Goal: Information Seeking & Learning: Learn about a topic

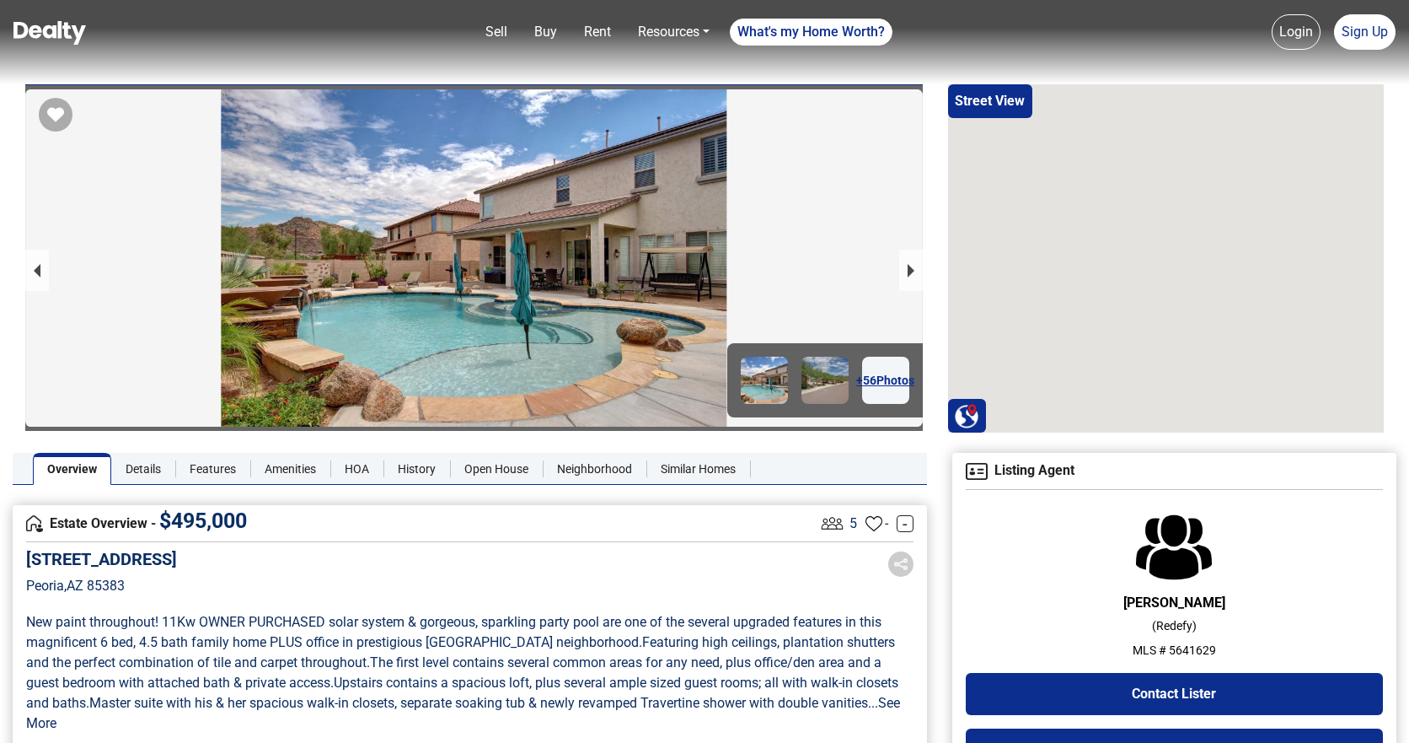
click at [541, 280] on div at bounding box center [474, 257] width 898 height 337
click at [541, 280] on div at bounding box center [474, 388] width 898 height 598
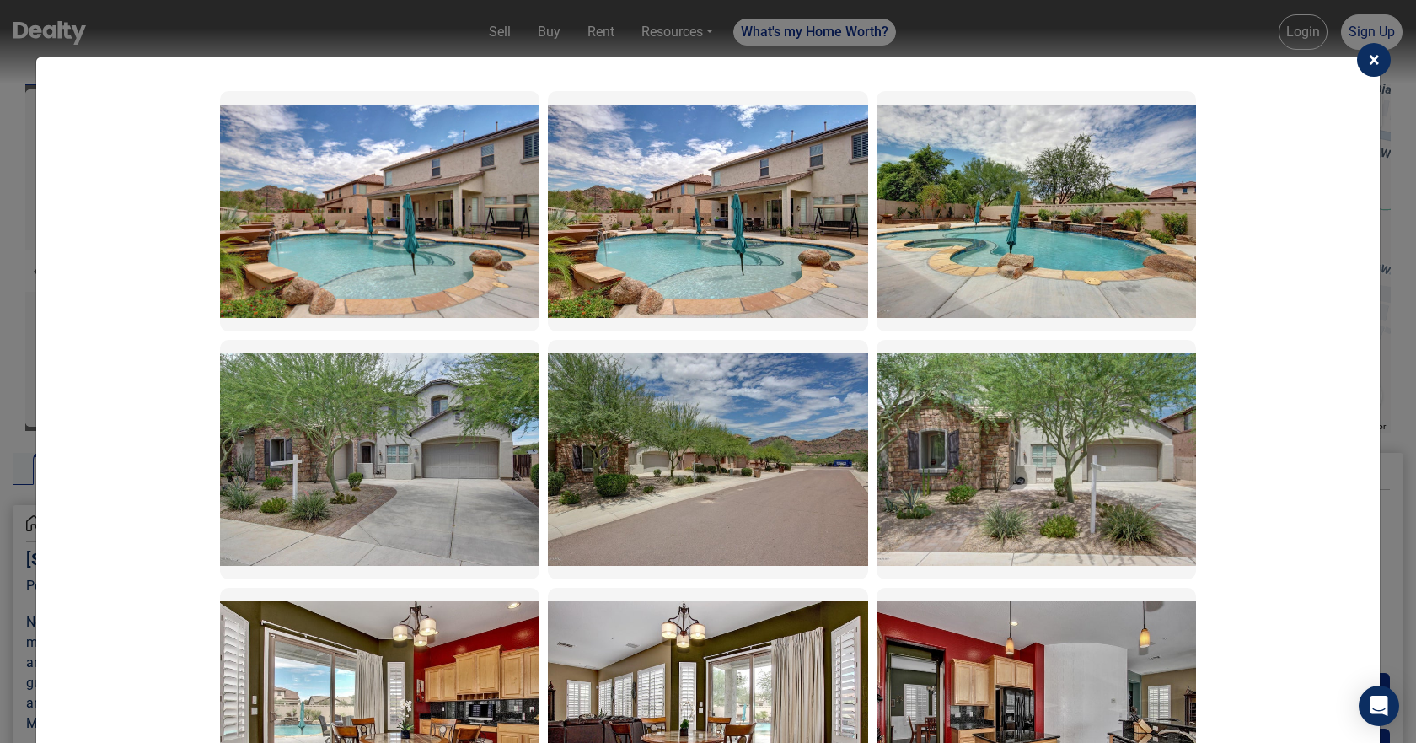
click at [379, 245] on img at bounding box center [379, 211] width 319 height 213
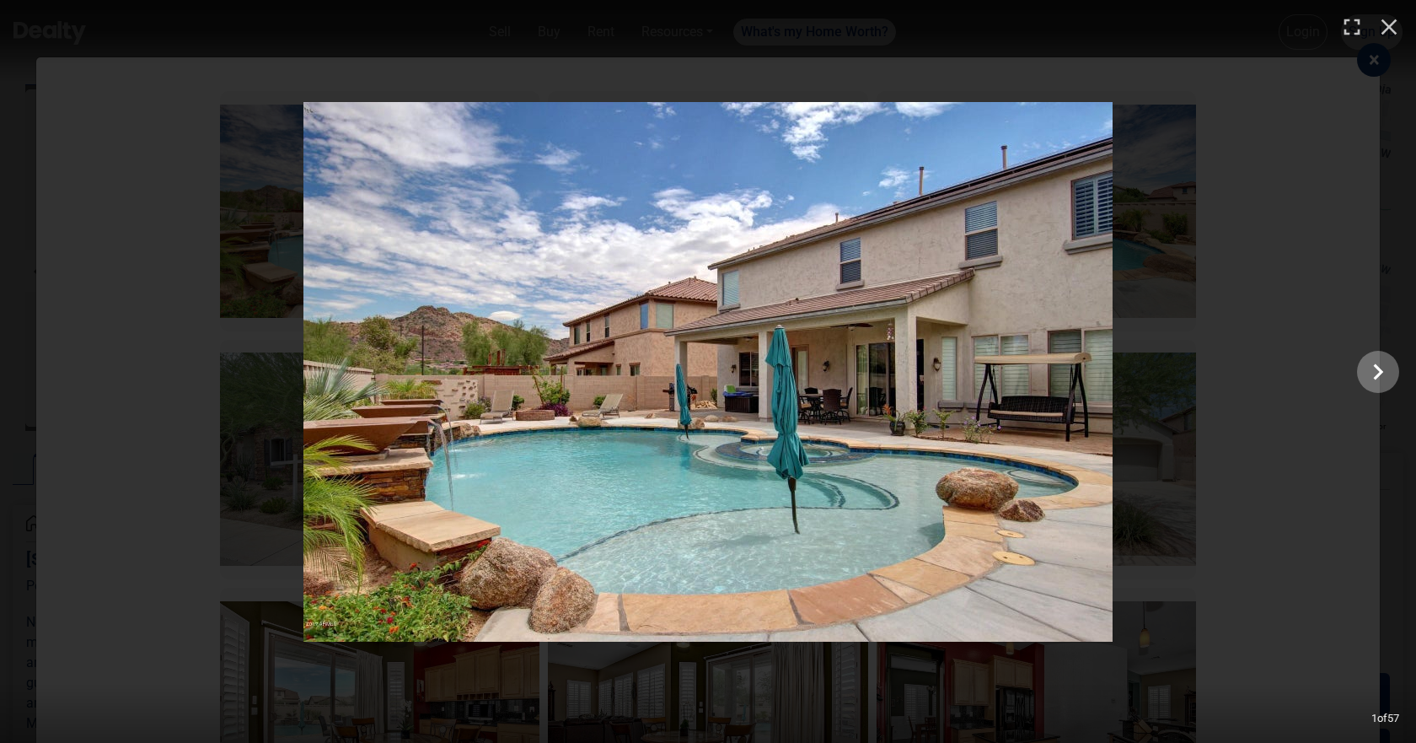
click at [1378, 371] on icon "Show slide 2 of 57" at bounding box center [1378, 371] width 32 height 40
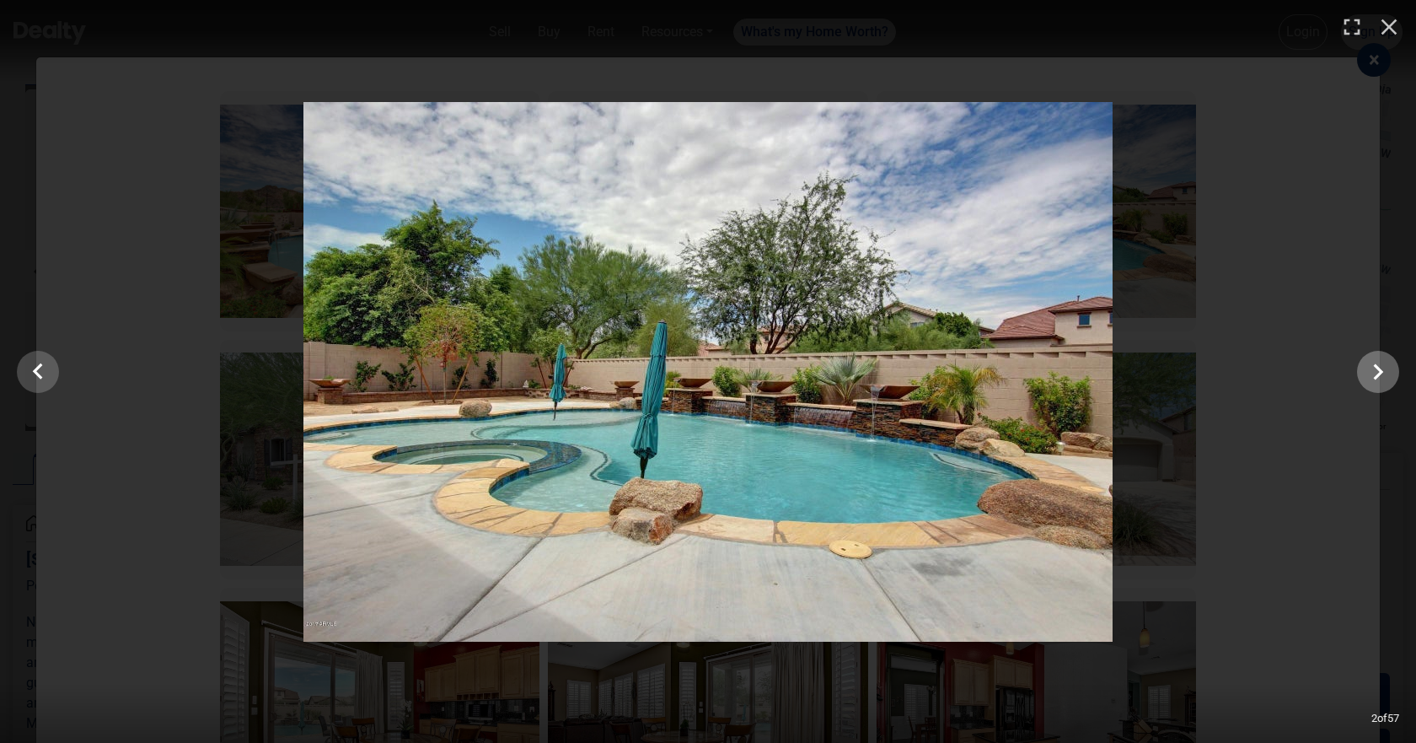
click at [1376, 374] on icon "Show slide 3 of 57" at bounding box center [1379, 371] width 10 height 16
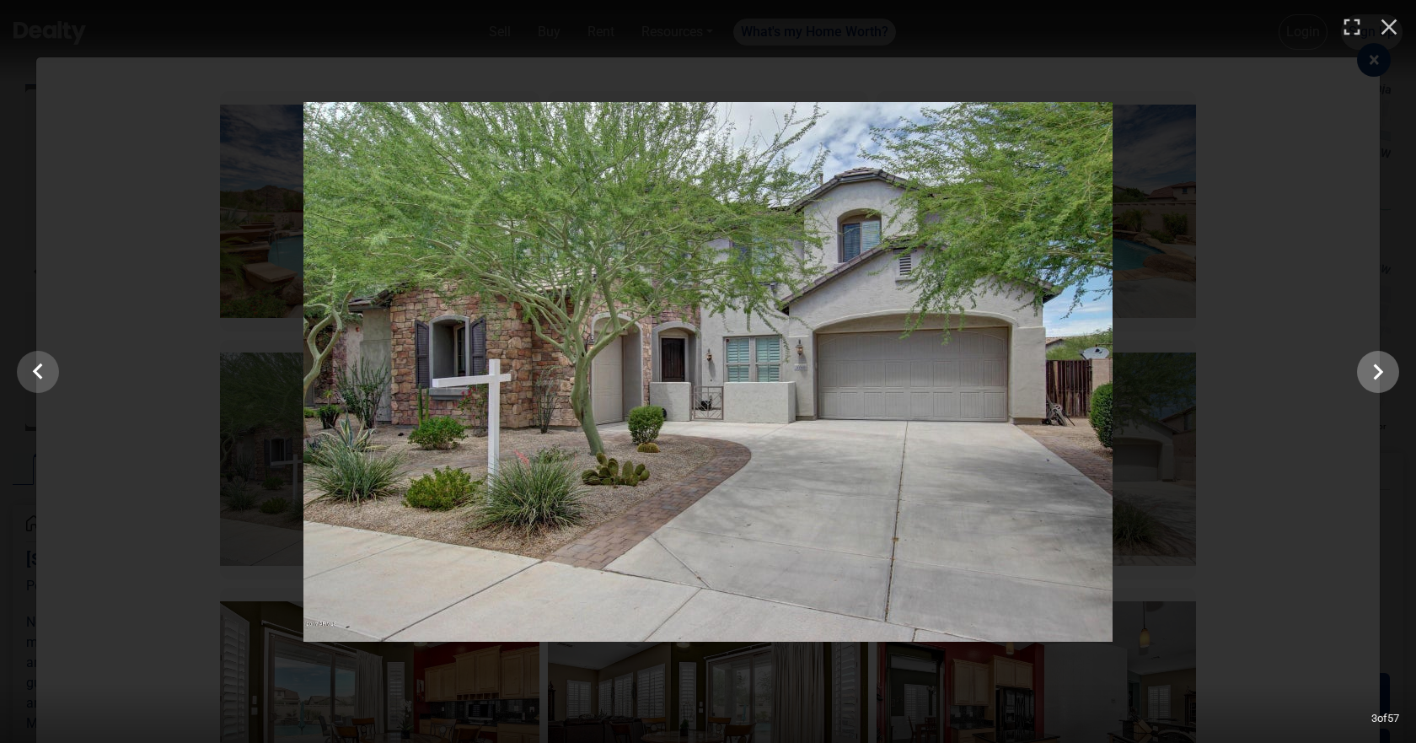
click at [1371, 369] on icon "Show slide 4 of 57" at bounding box center [1378, 371] width 32 height 40
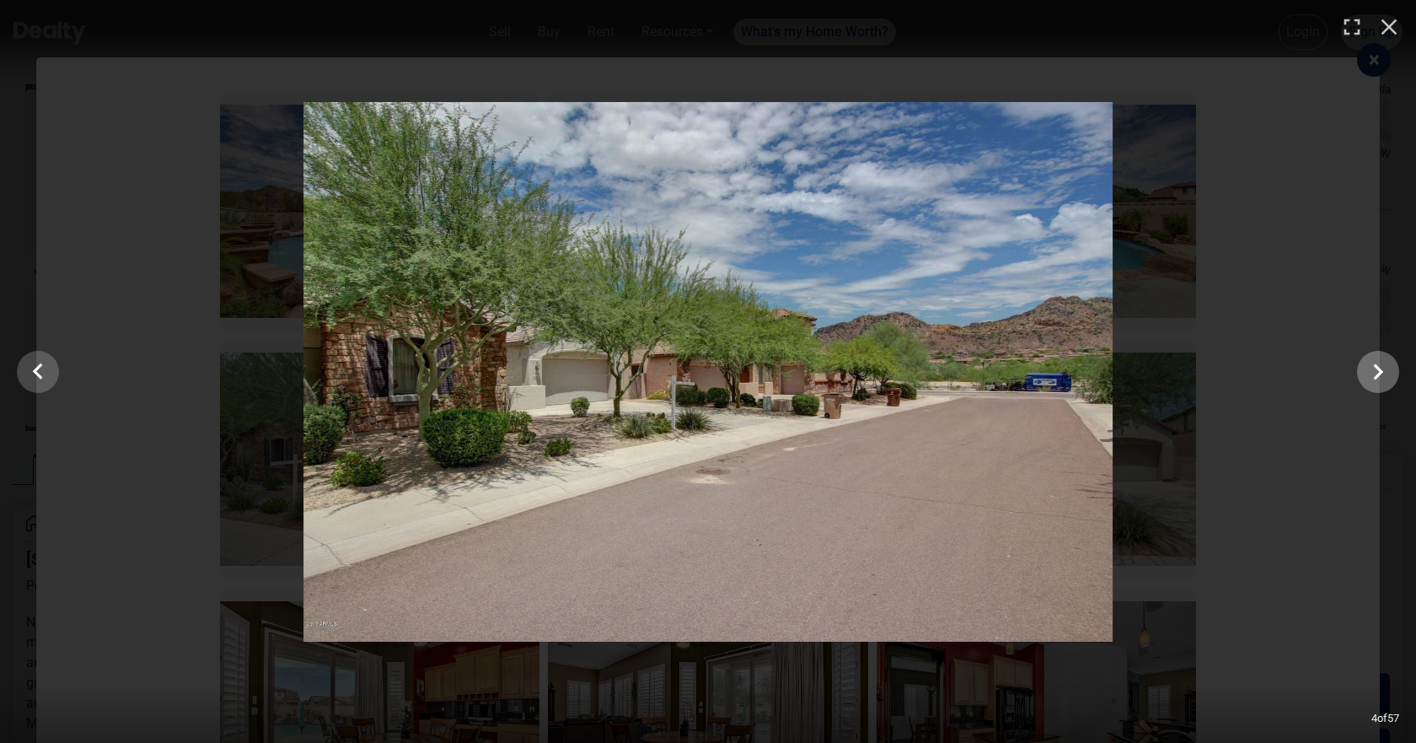
click at [1389, 378] on icon "Show slide 5 of 57" at bounding box center [1378, 371] width 32 height 40
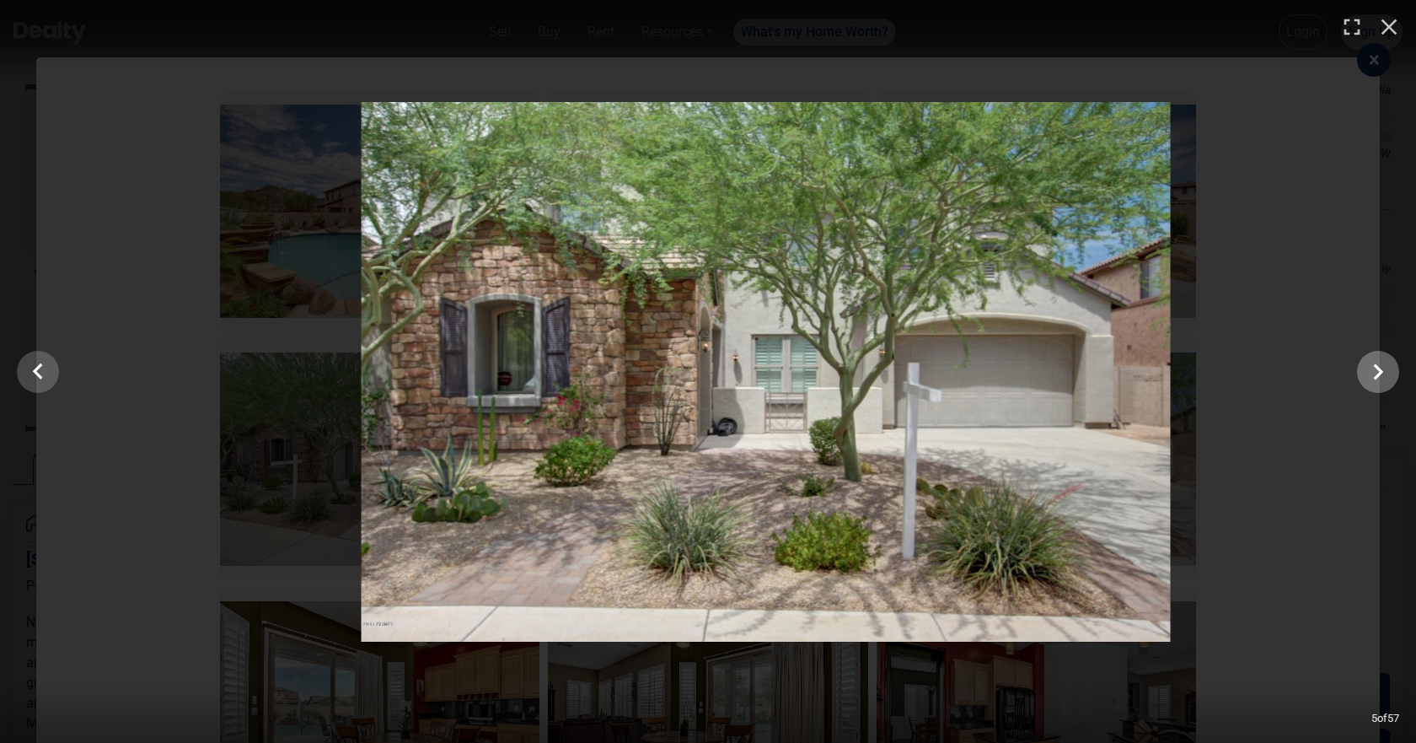
click at [1386, 378] on icon "Show slide 6 of 57" at bounding box center [1378, 371] width 32 height 40
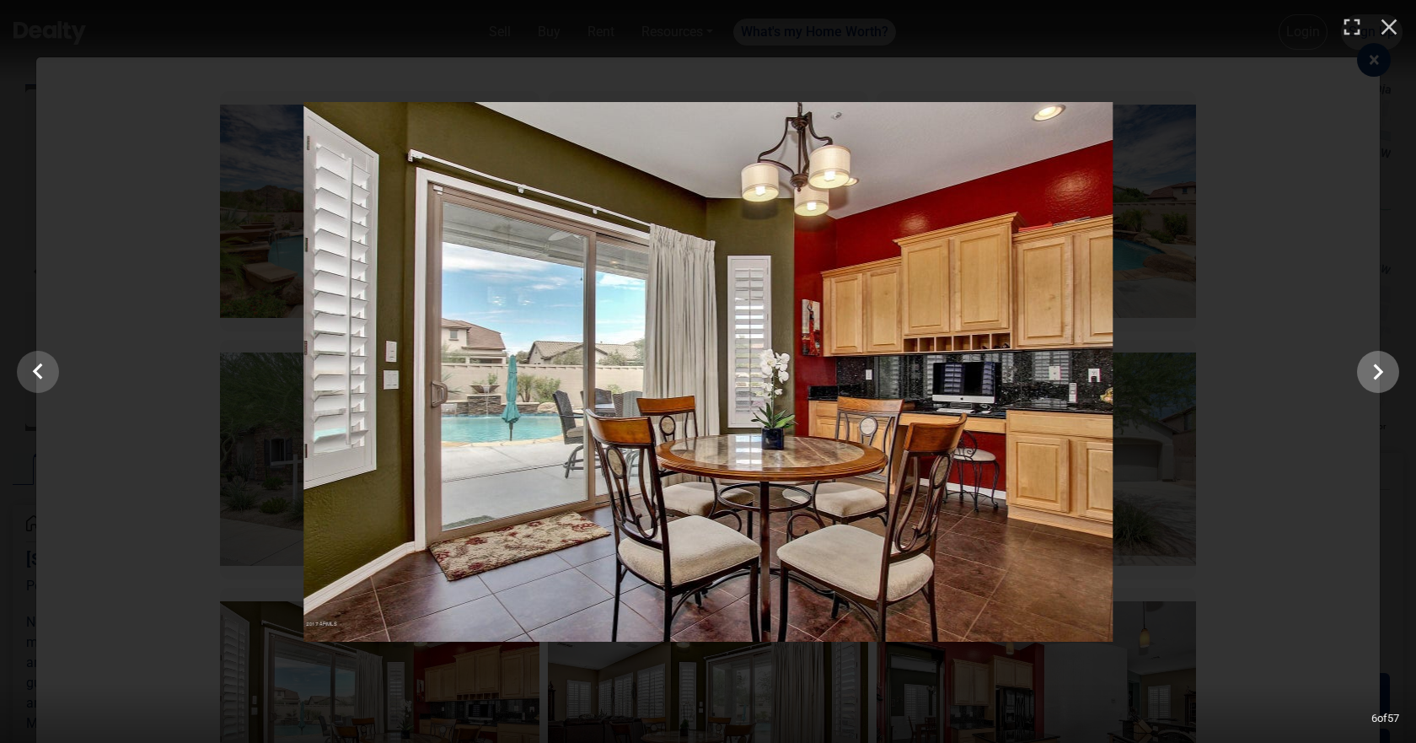
click at [1385, 378] on icon "Show slide 7 of 57" at bounding box center [1378, 371] width 32 height 40
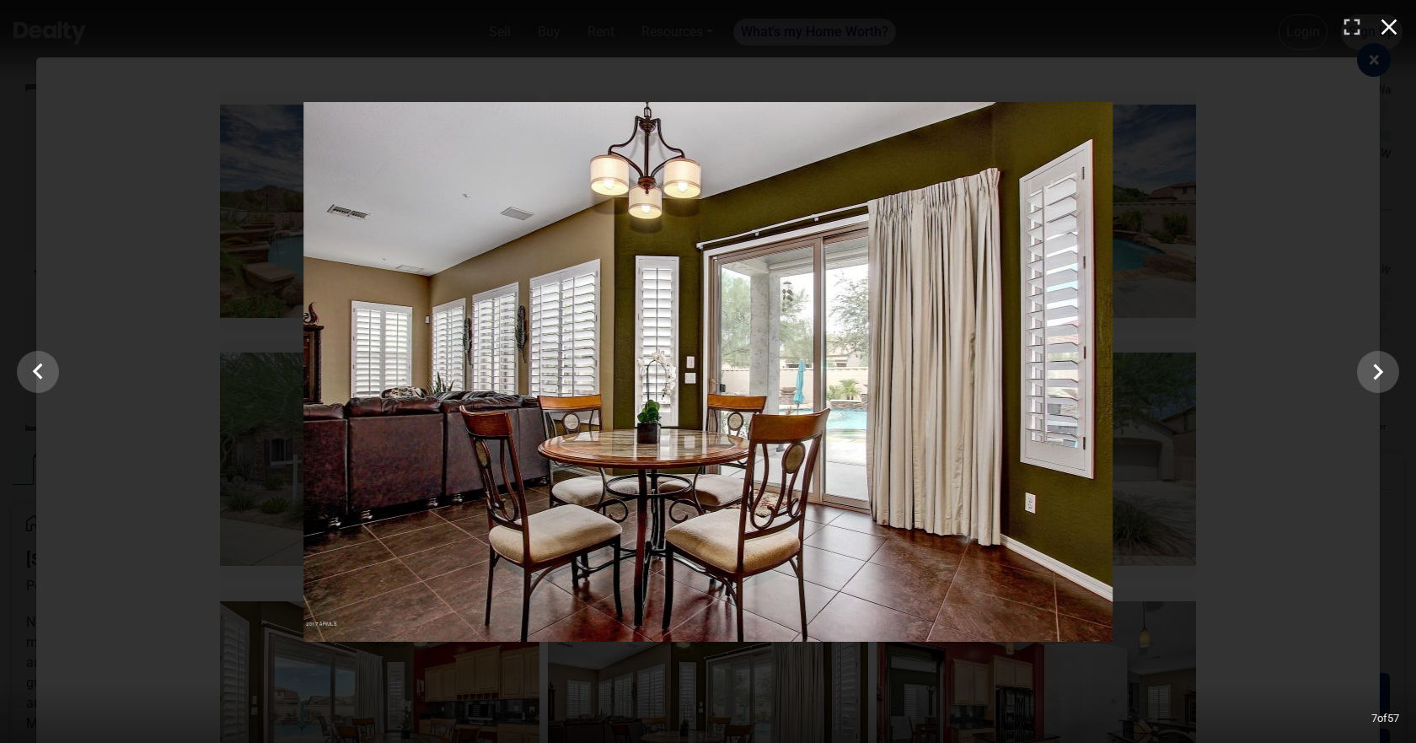
click at [1383, 35] on icon "button" at bounding box center [1389, 26] width 27 height 27
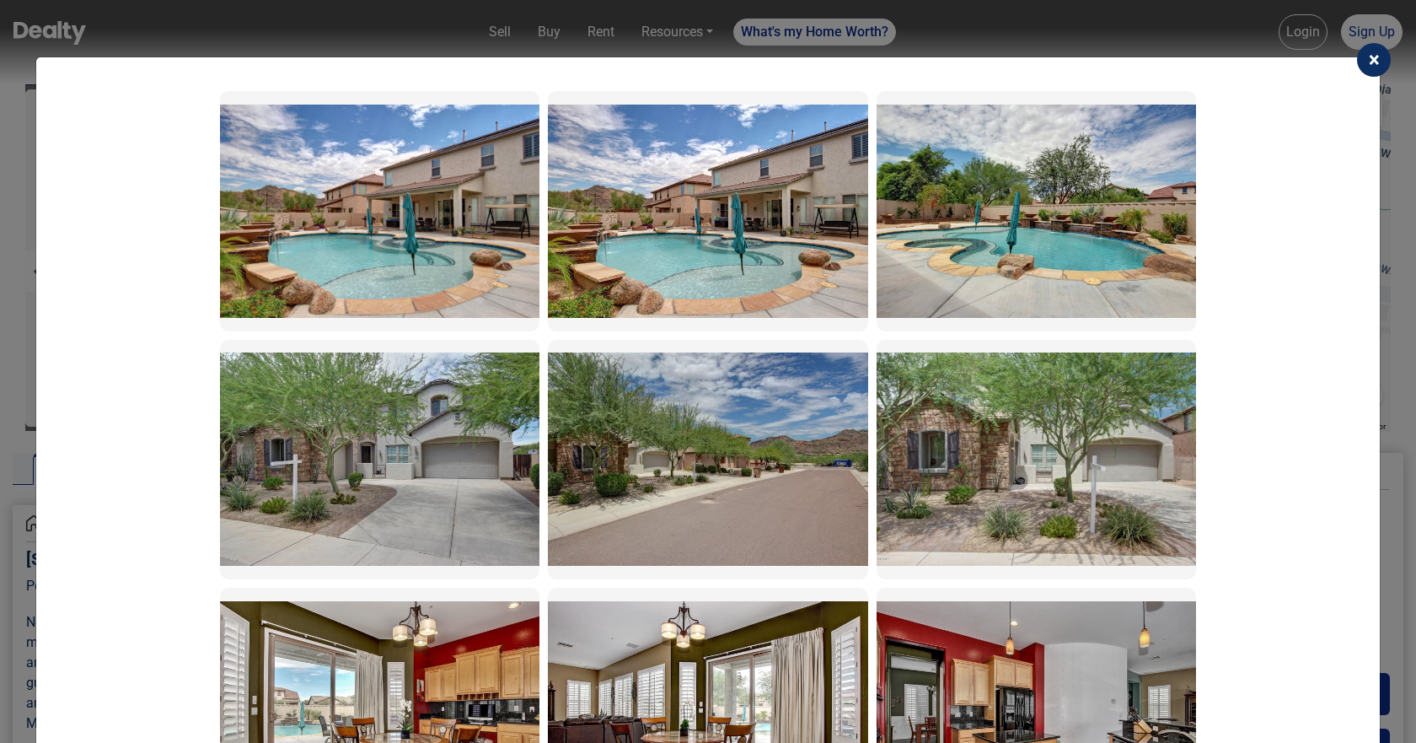
click at [1363, 61] on button "×" at bounding box center [1374, 60] width 34 height 34
